Goal: Transaction & Acquisition: Purchase product/service

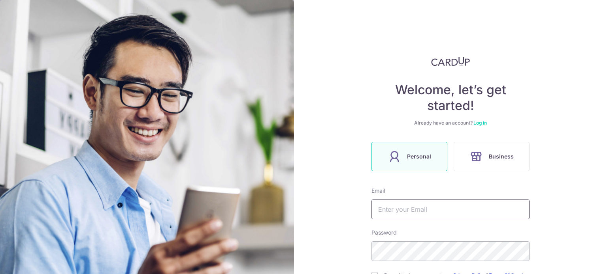
click at [423, 211] on input "text" at bounding box center [450, 210] width 158 height 20
type input "[EMAIL_ADDRESS][DOMAIN_NAME]"
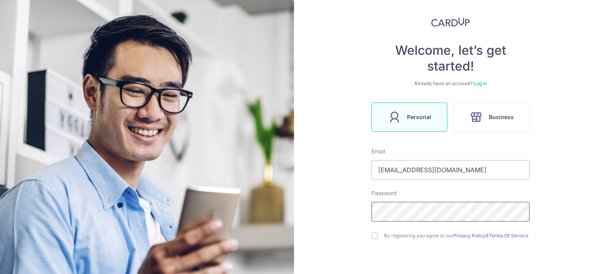
scroll to position [79, 0]
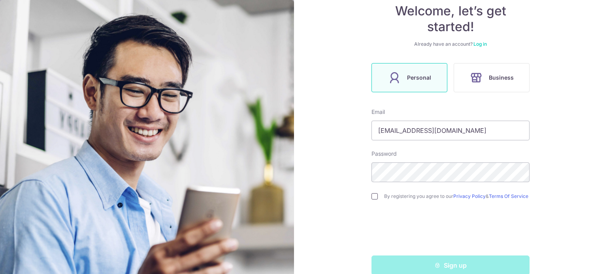
click at [372, 198] on input "checkbox" at bounding box center [374, 197] width 6 height 6
checkbox input "true"
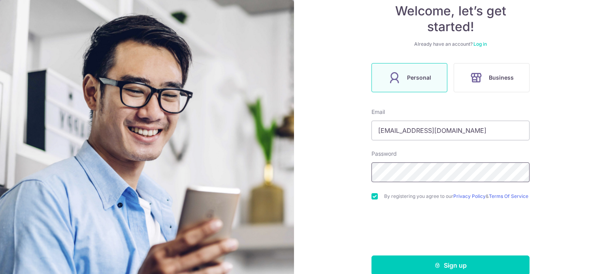
scroll to position [96, 0]
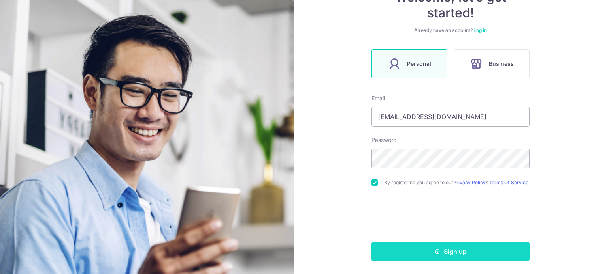
click at [450, 252] on button "Sign up" at bounding box center [450, 252] width 158 height 20
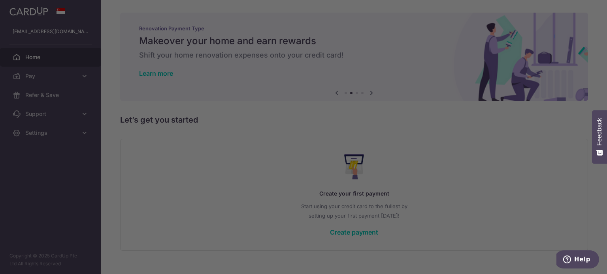
click at [489, 198] on div at bounding box center [306, 138] width 613 height 277
click at [146, 221] on div at bounding box center [306, 138] width 613 height 277
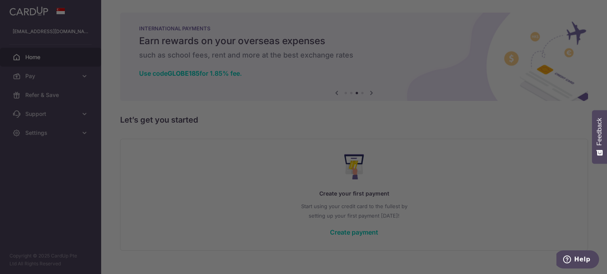
click at [169, 197] on div at bounding box center [306, 138] width 613 height 277
click at [124, 180] on div at bounding box center [306, 138] width 613 height 277
click at [38, 58] on div at bounding box center [306, 138] width 613 height 277
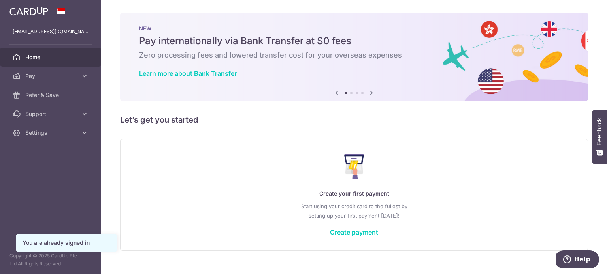
scroll to position [14, 0]
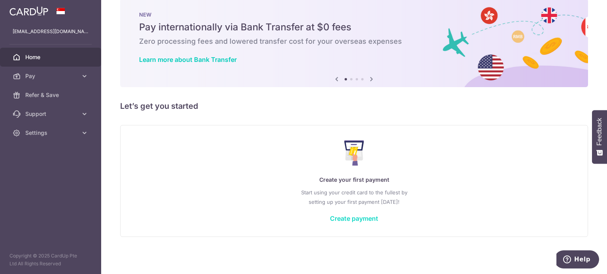
click at [357, 216] on link "Create payment" at bounding box center [354, 219] width 48 height 8
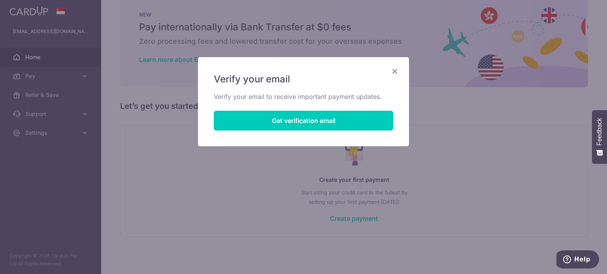
click at [284, 118] on button "Get verification email" at bounding box center [303, 121] width 179 height 20
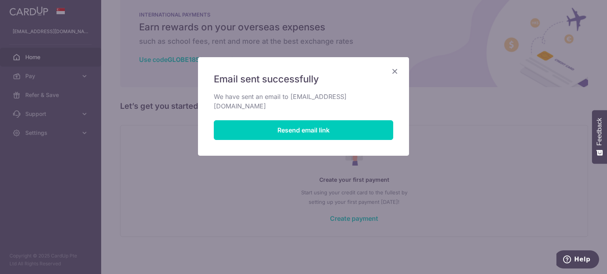
click at [397, 70] on icon "Close" at bounding box center [394, 71] width 9 height 10
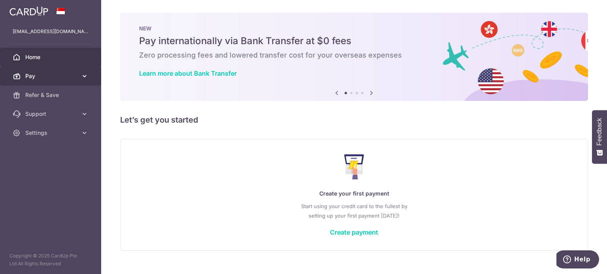
click at [54, 74] on span "Pay" at bounding box center [51, 76] width 52 height 8
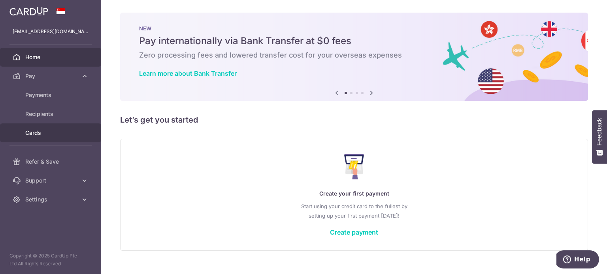
click at [32, 130] on span "Cards" at bounding box center [51, 133] width 52 height 8
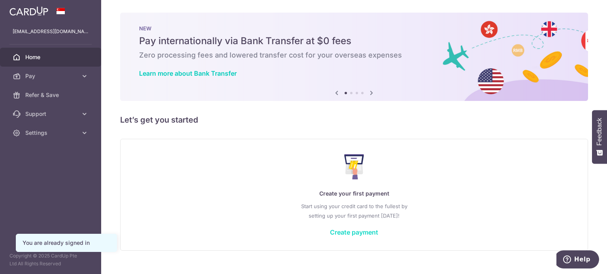
click at [352, 233] on link "Create payment" at bounding box center [354, 233] width 48 height 8
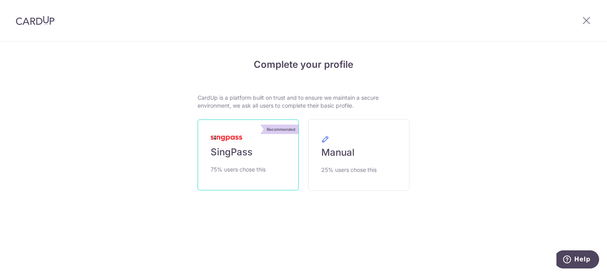
click at [224, 159] on link "Recommended SingPass 75% users chose this" at bounding box center [247, 155] width 101 height 71
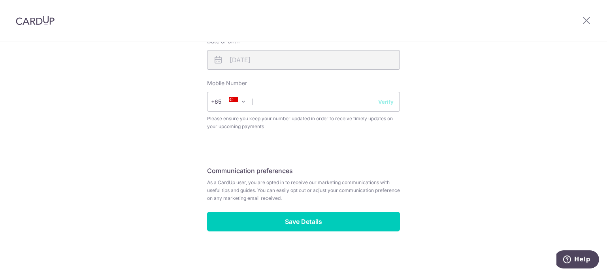
scroll to position [310, 0]
click at [268, 103] on input "text" at bounding box center [303, 102] width 193 height 20
type input "96252163"
click at [385, 101] on button "Verify" at bounding box center [385, 102] width 15 height 8
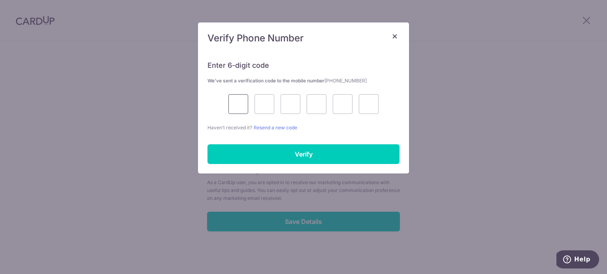
click at [239, 105] on input "text" at bounding box center [238, 104] width 20 height 20
type input "2"
type input "7"
type input "3"
type input "5"
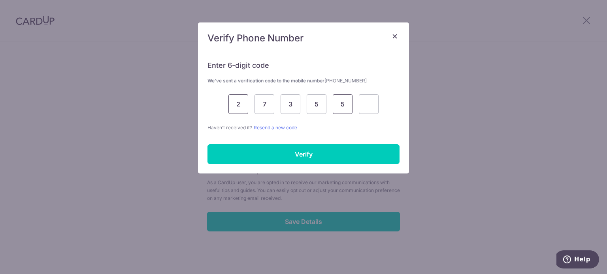
type input "5"
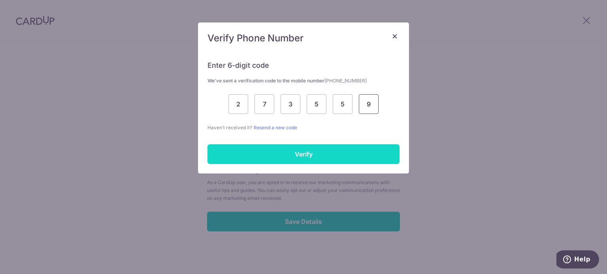
type input "9"
click at [288, 147] on input "Verify" at bounding box center [303, 155] width 192 height 20
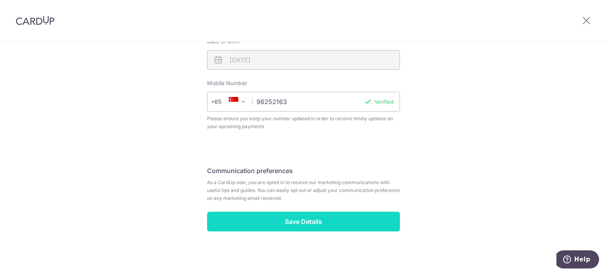
click at [296, 225] on input "Save Details" at bounding box center [303, 222] width 193 height 20
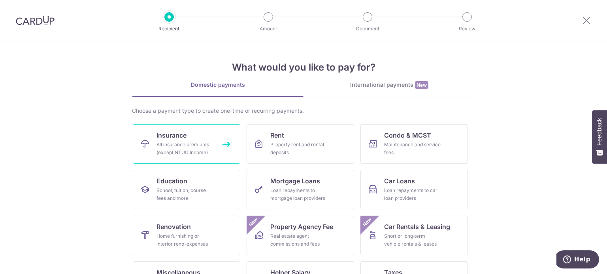
click at [210, 147] on div "All insurance premiums (except NTUC Income)" at bounding box center [184, 149] width 57 height 16
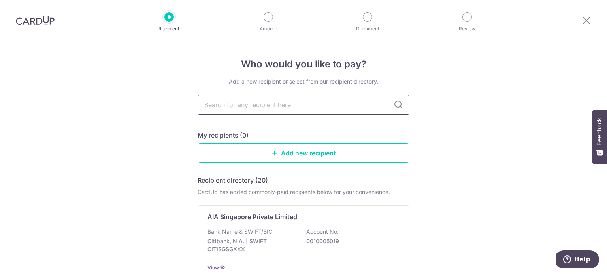
click at [352, 112] on input "text" at bounding box center [303, 105] width 212 height 20
click at [394, 106] on icon at bounding box center [397, 104] width 9 height 9
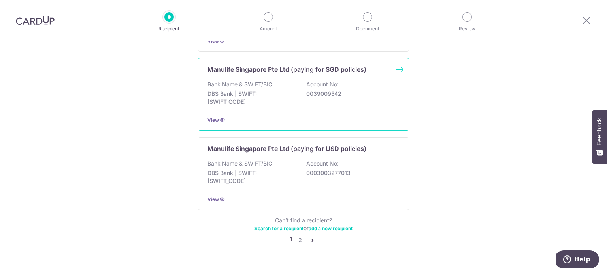
scroll to position [801, 0]
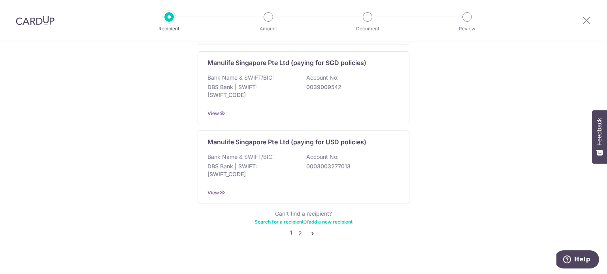
click at [309, 231] on icon "pager" at bounding box center [312, 234] width 6 height 6
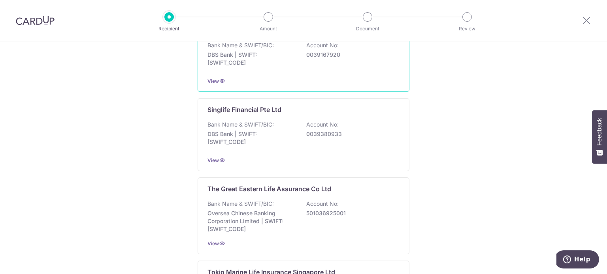
scroll to position [711, 0]
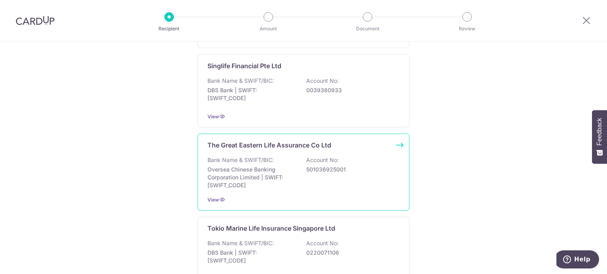
click at [284, 184] on p "Oversea Chinese Banking Corporation Limited | SWIFT: OCBCSGSGXXX" at bounding box center [251, 178] width 88 height 24
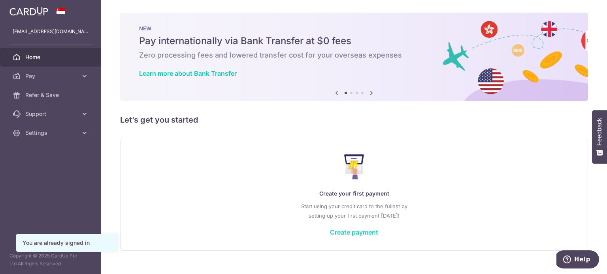
click at [353, 232] on link "Create payment" at bounding box center [354, 233] width 48 height 8
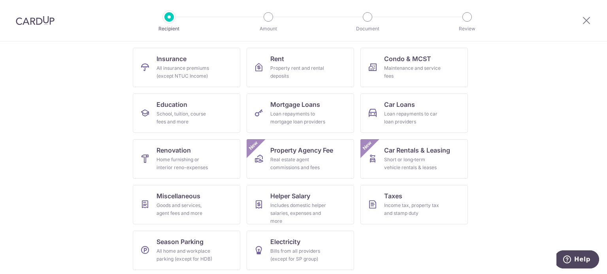
scroll to position [79, 0]
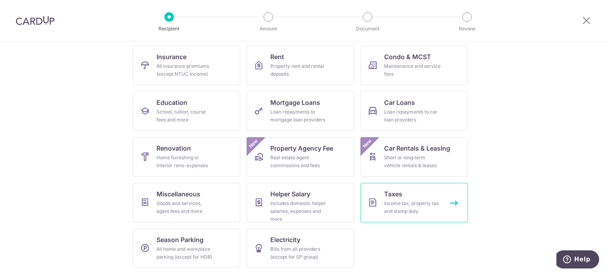
click at [390, 199] on link "Taxes Income tax, property tax and stamp duty" at bounding box center [413, 202] width 107 height 39
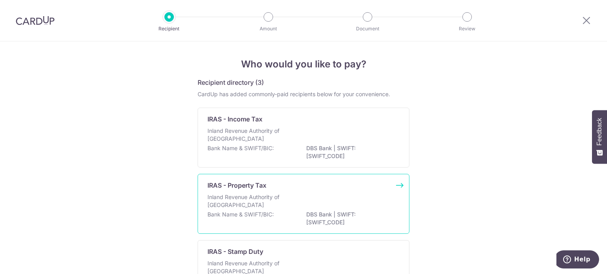
scroll to position [39, 0]
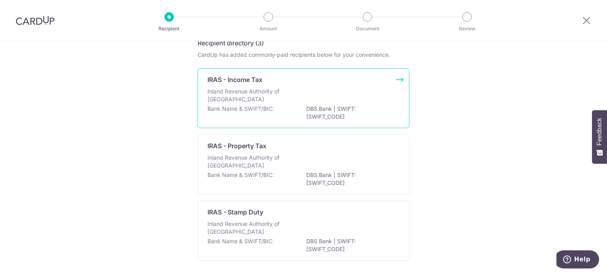
click at [272, 109] on div "Bank Name & SWIFT/BIC: DBS Bank | SWIFT: [SWIFT_CODE]" at bounding box center [303, 113] width 192 height 17
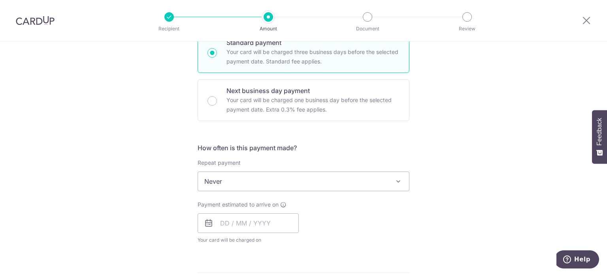
scroll to position [104, 0]
